Goal: Transaction & Acquisition: Book appointment/travel/reservation

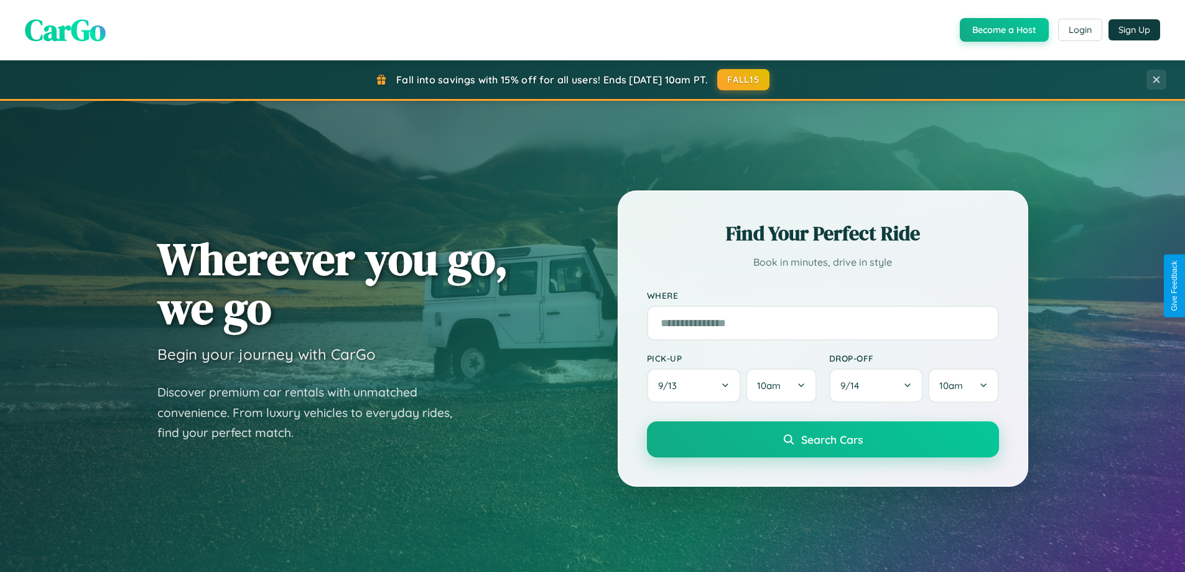
scroll to position [536, 0]
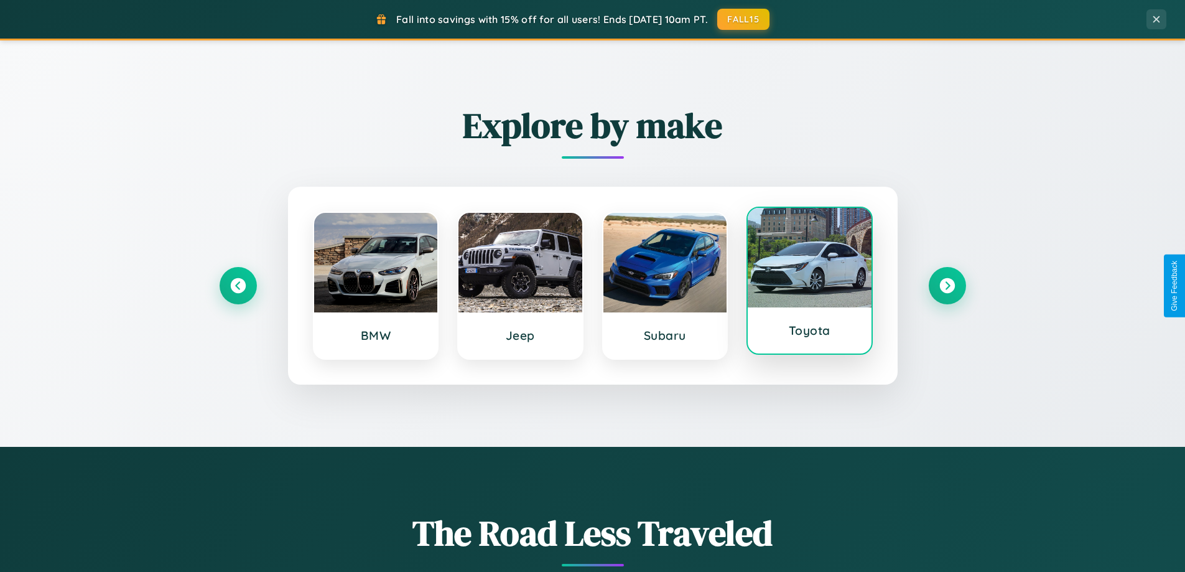
click at [810, 285] on div at bounding box center [810, 258] width 124 height 100
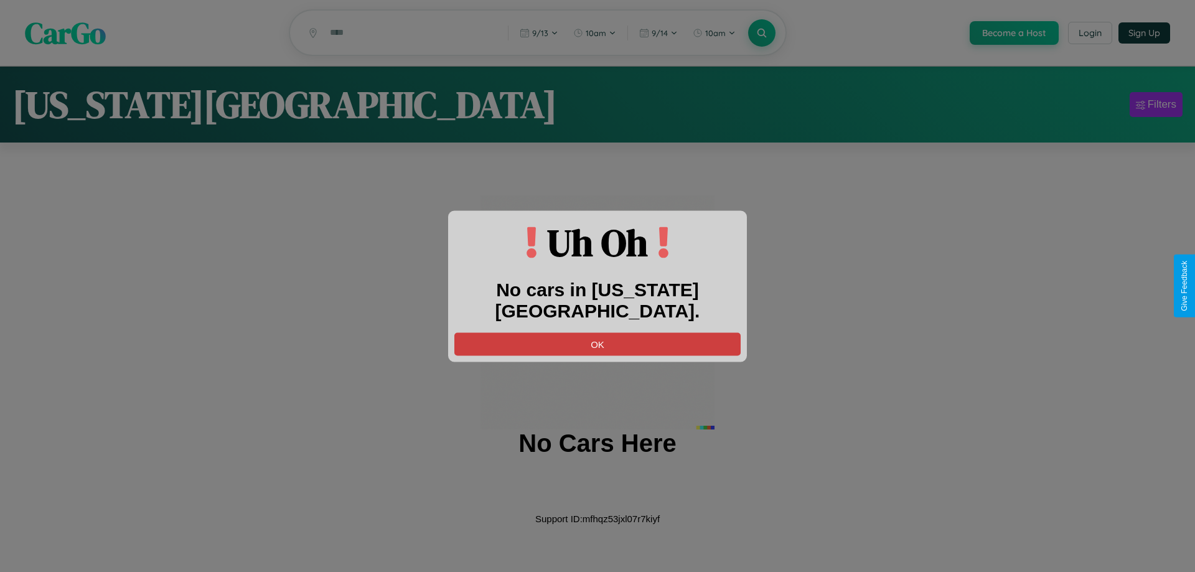
click at [597, 332] on button "OK" at bounding box center [597, 343] width 286 height 23
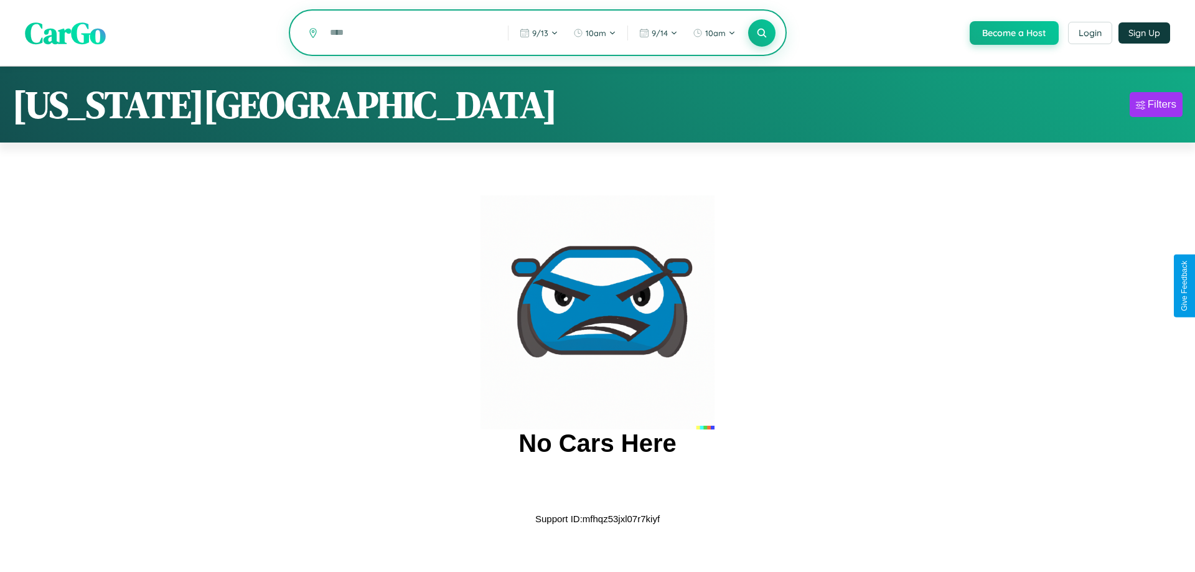
click at [409, 34] on input "text" at bounding box center [410, 33] width 172 height 22
click at [760, 34] on icon at bounding box center [761, 33] width 12 height 12
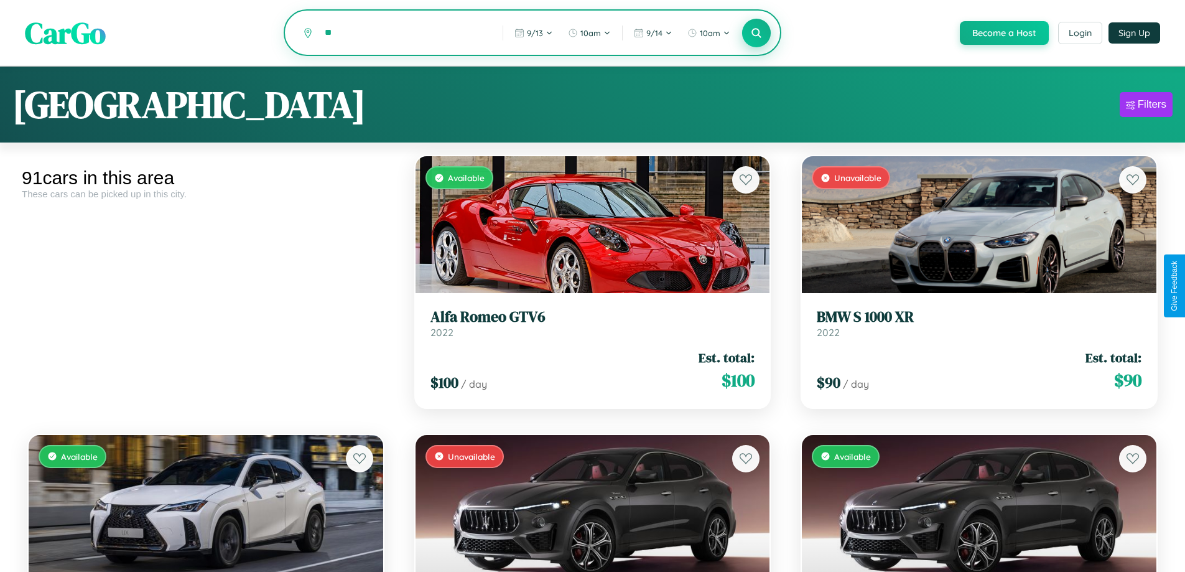
type input "*"
type input "*****"
click at [756, 34] on icon at bounding box center [757, 33] width 12 height 12
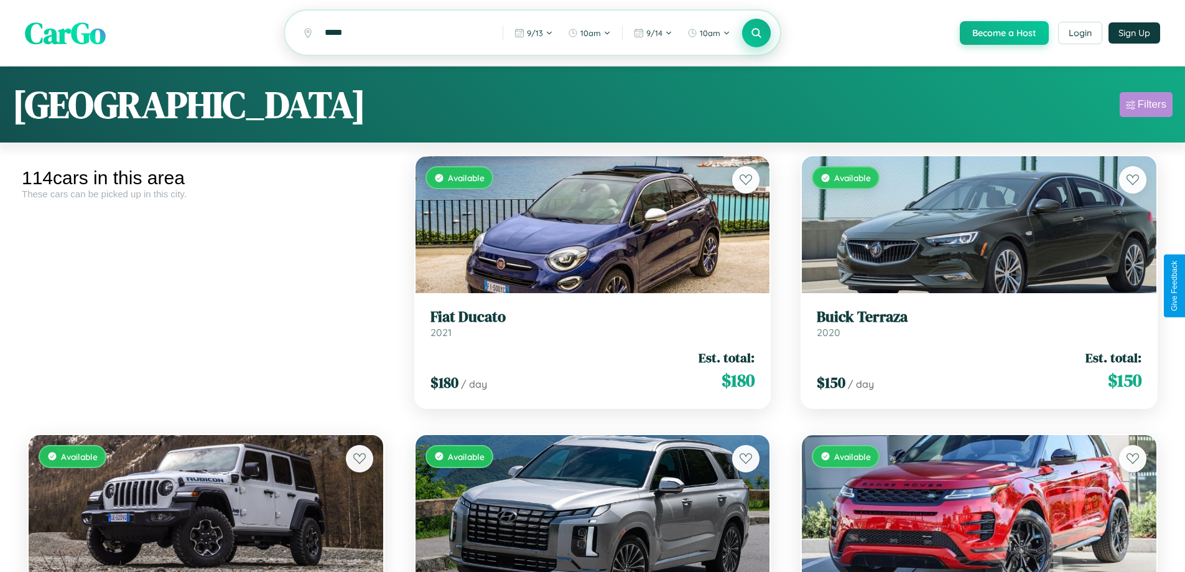
click at [1146, 106] on div "Filters" at bounding box center [1152, 104] width 29 height 12
